Goal: Task Accomplishment & Management: Use online tool/utility

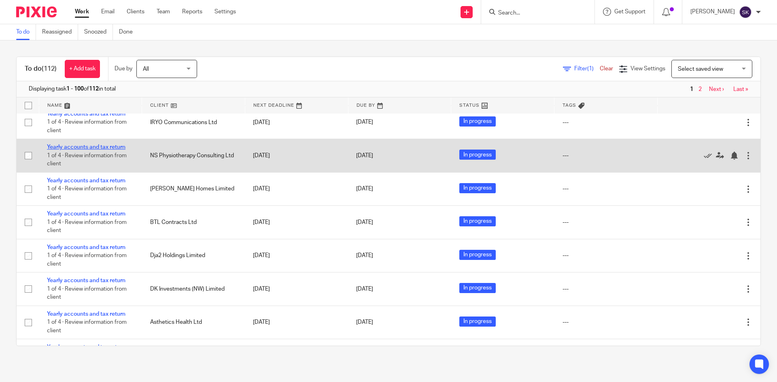
scroll to position [486, 0]
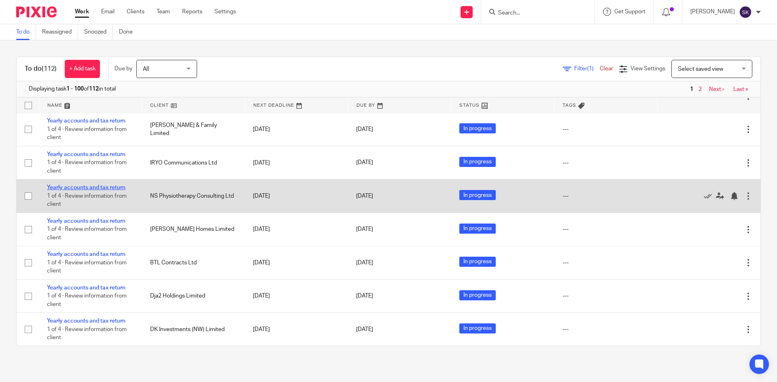
click at [79, 188] on link "Yearly accounts and tax return" at bounding box center [86, 188] width 79 height 6
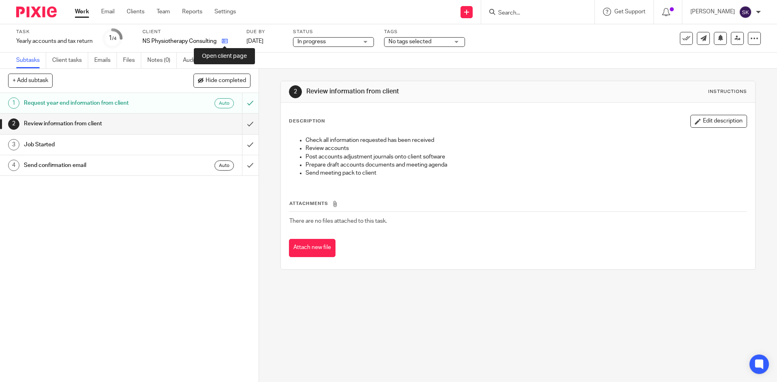
click at [223, 41] on icon at bounding box center [225, 41] width 6 height 6
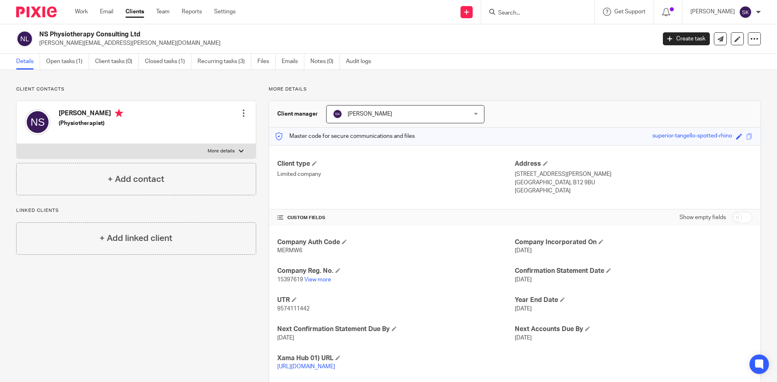
click at [310, 276] on p "15397619 View more" at bounding box center [396, 280] width 238 height 8
click at [309, 279] on link "View more" at bounding box center [317, 280] width 27 height 6
